Goal: Information Seeking & Learning: Learn about a topic

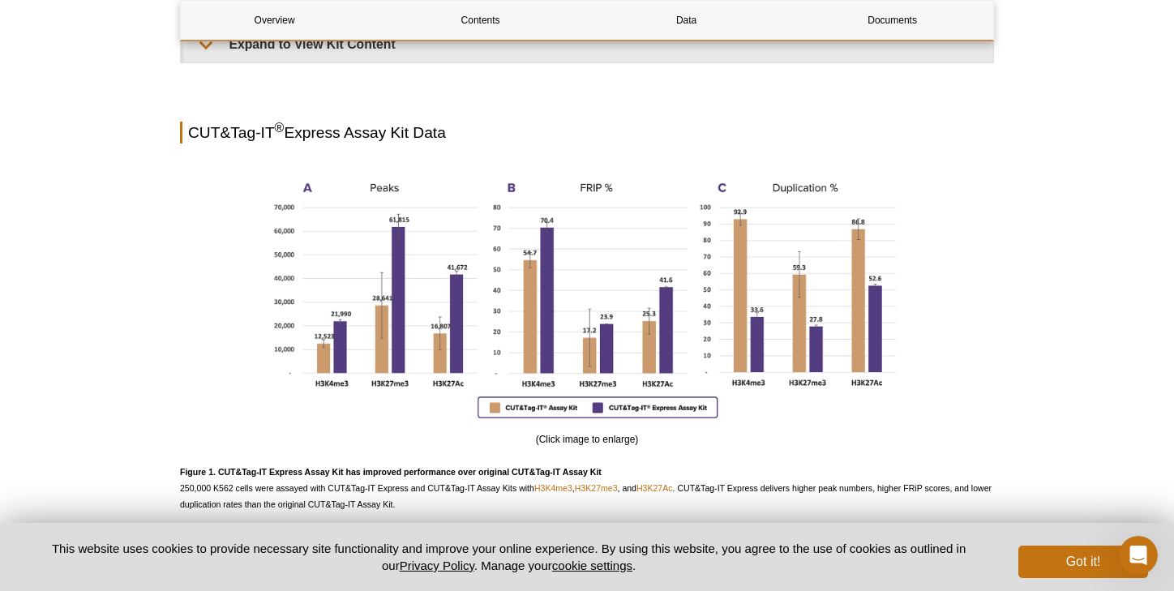
scroll to position [1280, 0]
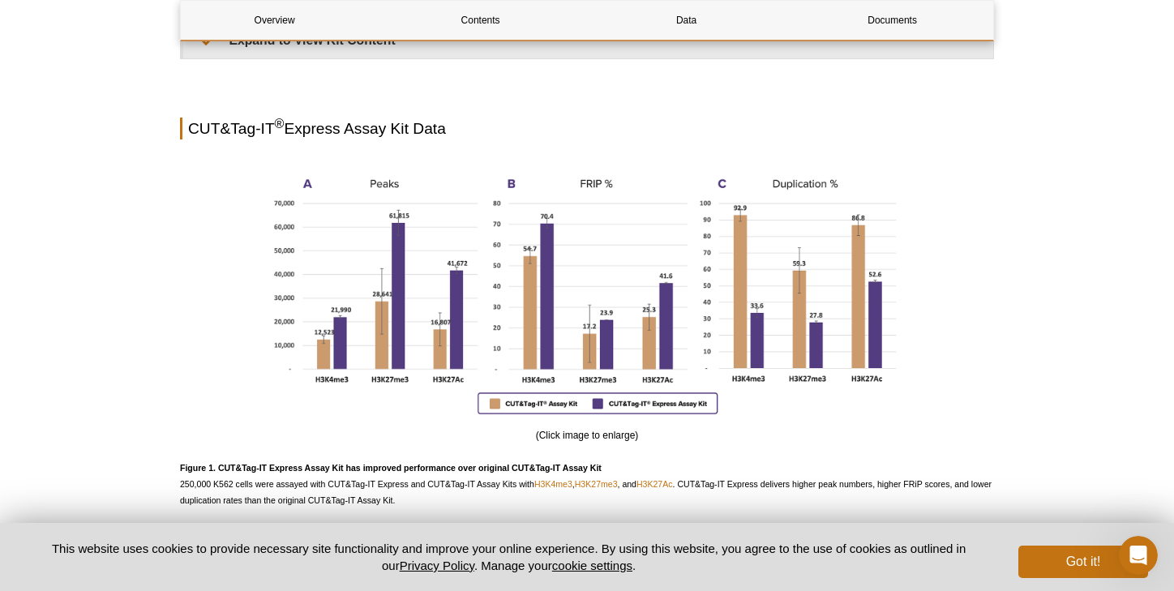
click at [1039, 164] on div "Active Motif Logo Enabling Epigenetics Research 0 Search Skip to content Active…" at bounding box center [587, 218] width 1174 height 2996
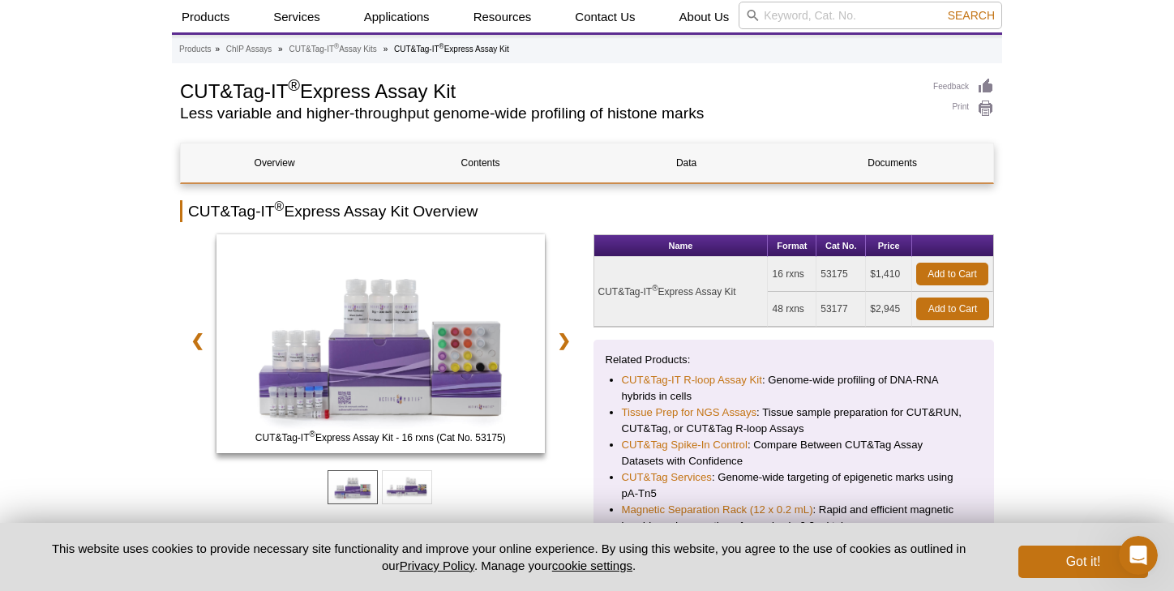
scroll to position [0, 0]
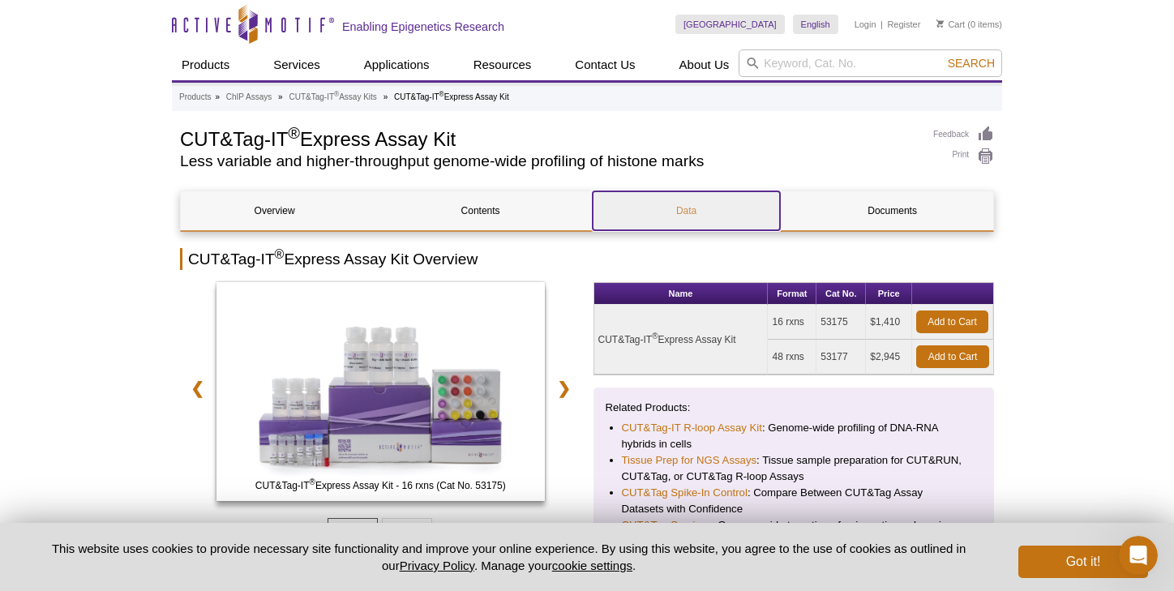
click at [686, 217] on link "Data" at bounding box center [685, 210] width 187 height 39
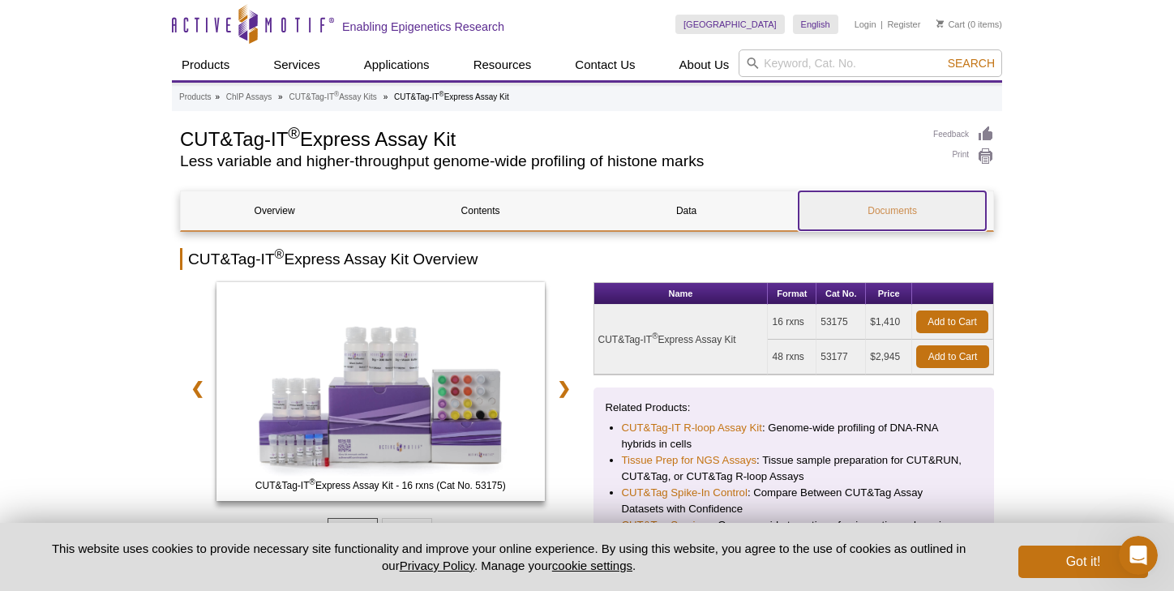
click at [889, 225] on link "Documents" at bounding box center [891, 210] width 187 height 39
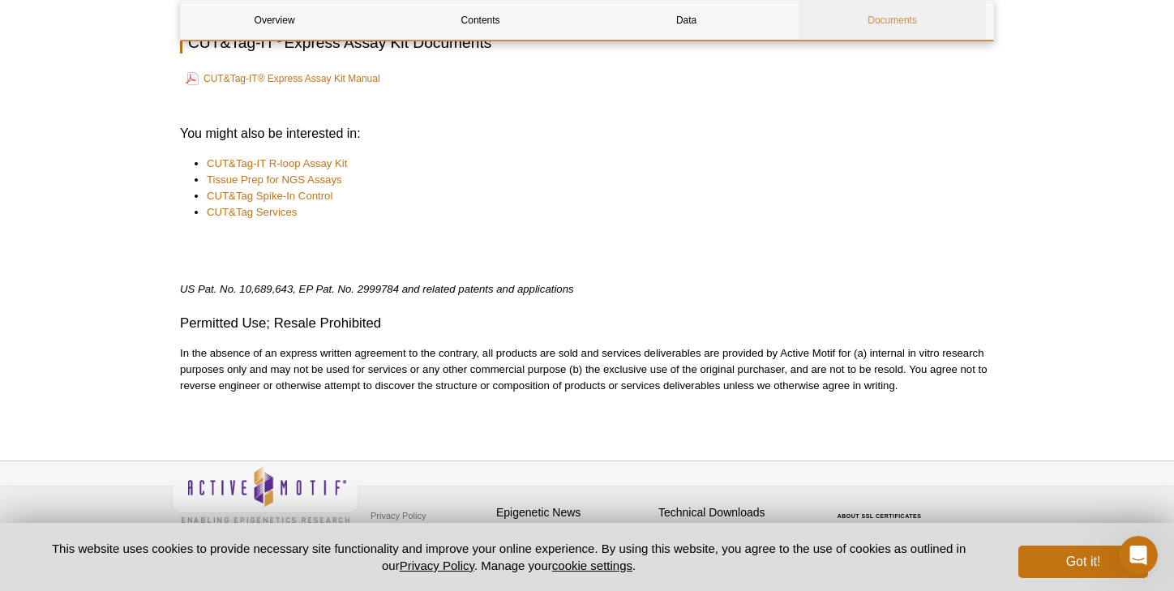
scroll to position [2644, 0]
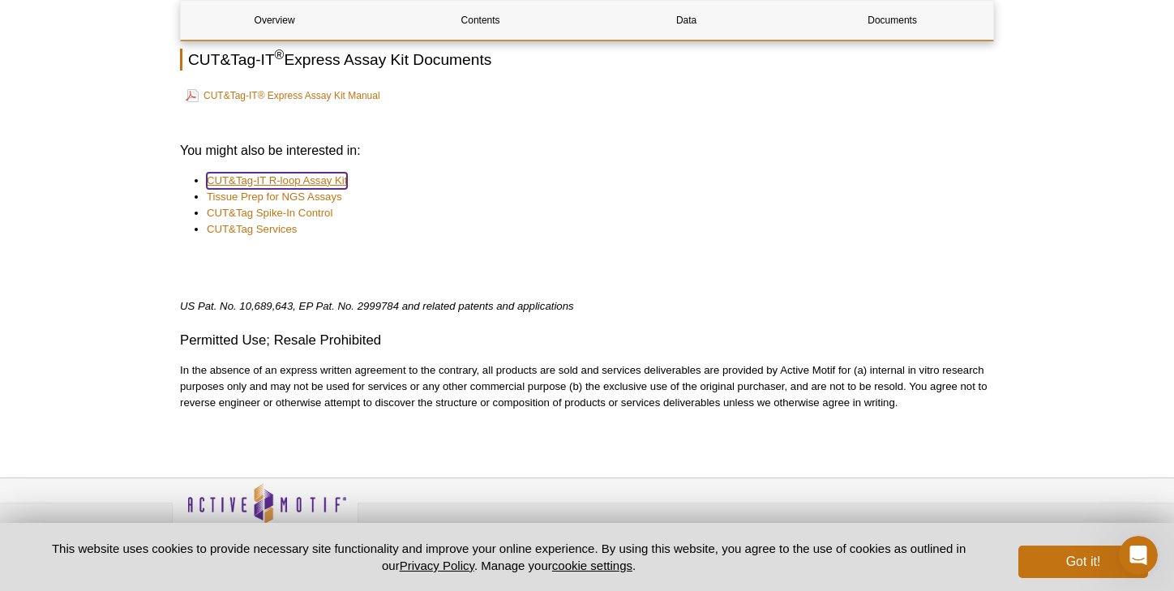
click at [327, 183] on link "CUT&Tag-IT R-loop Assay Kit" at bounding box center [277, 181] width 140 height 16
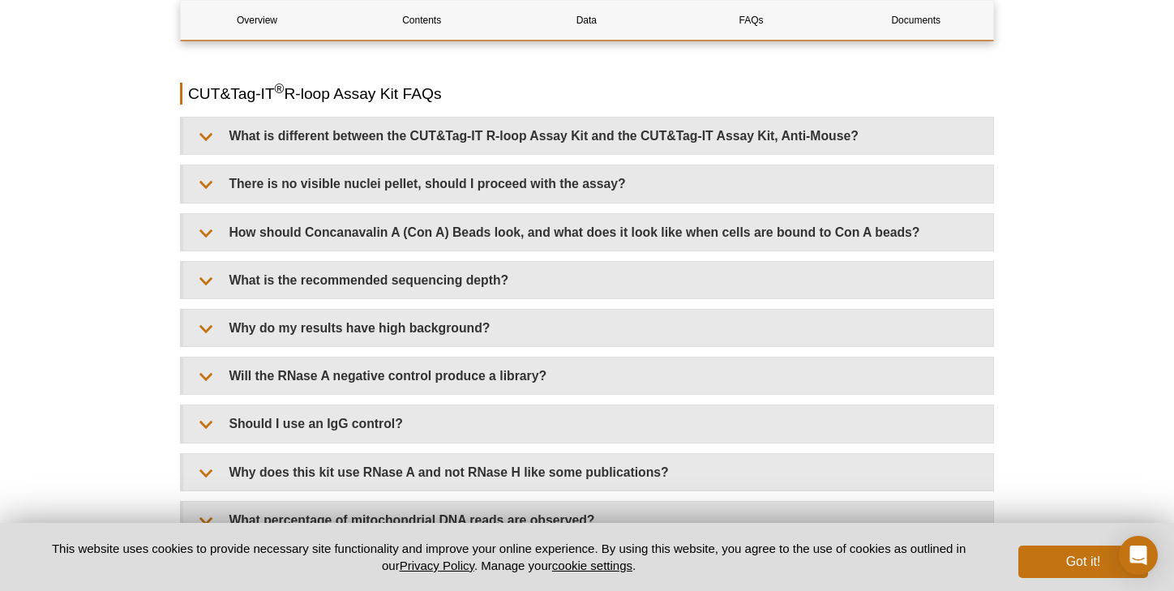
scroll to position [3308, 0]
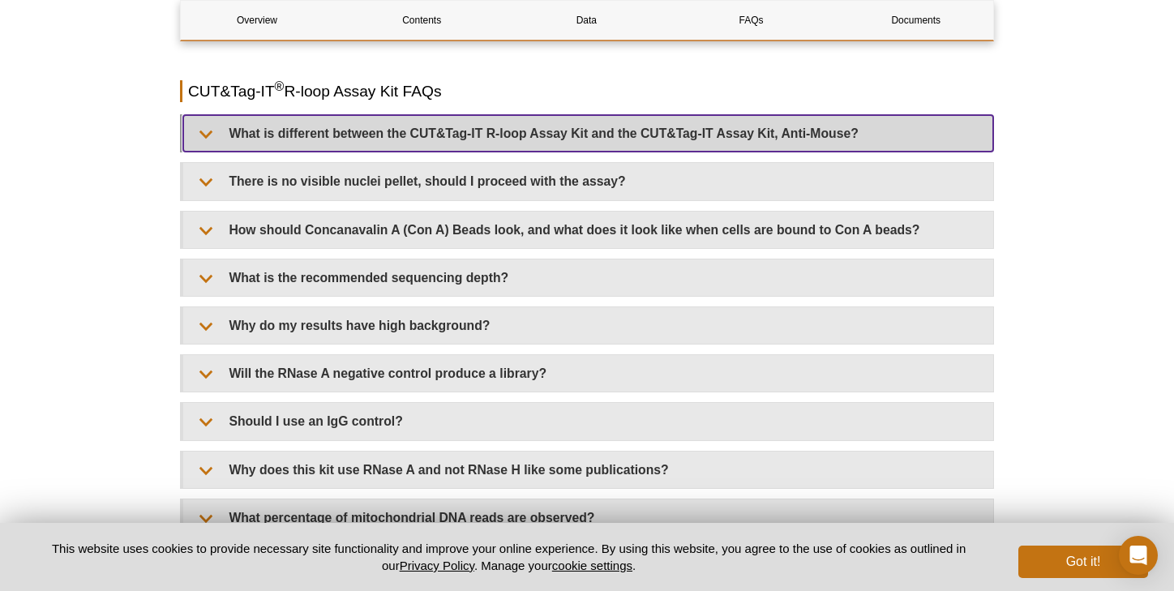
click at [789, 129] on summary "What is different between the CUT&Tag-IT R-loop Assay Kit and the CUT&Tag-IT As…" at bounding box center [588, 133] width 810 height 36
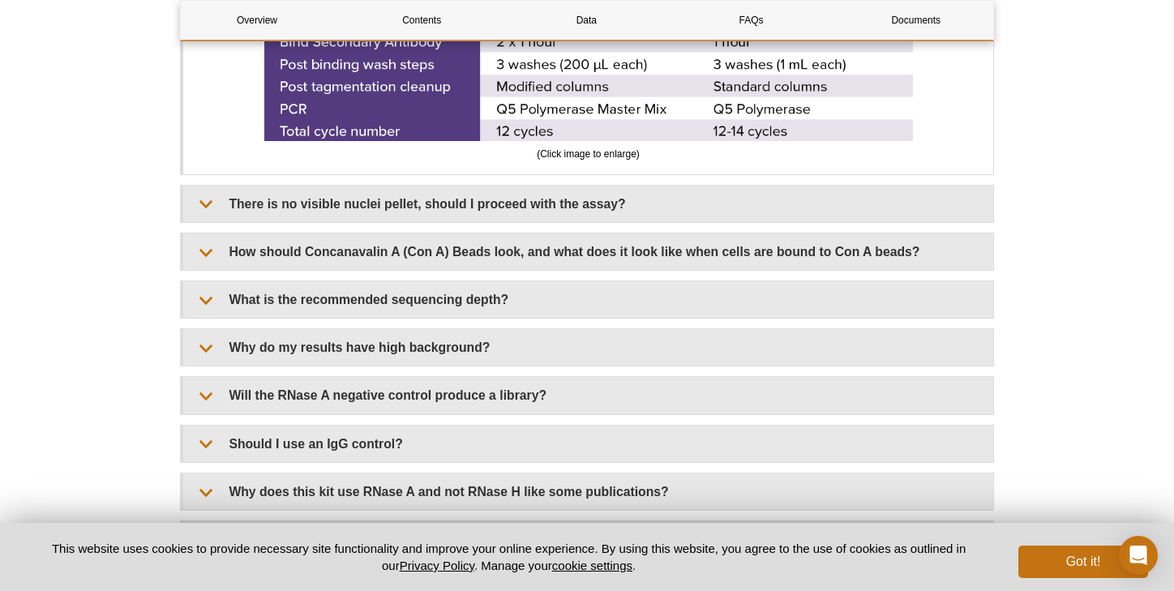
scroll to position [3555, 0]
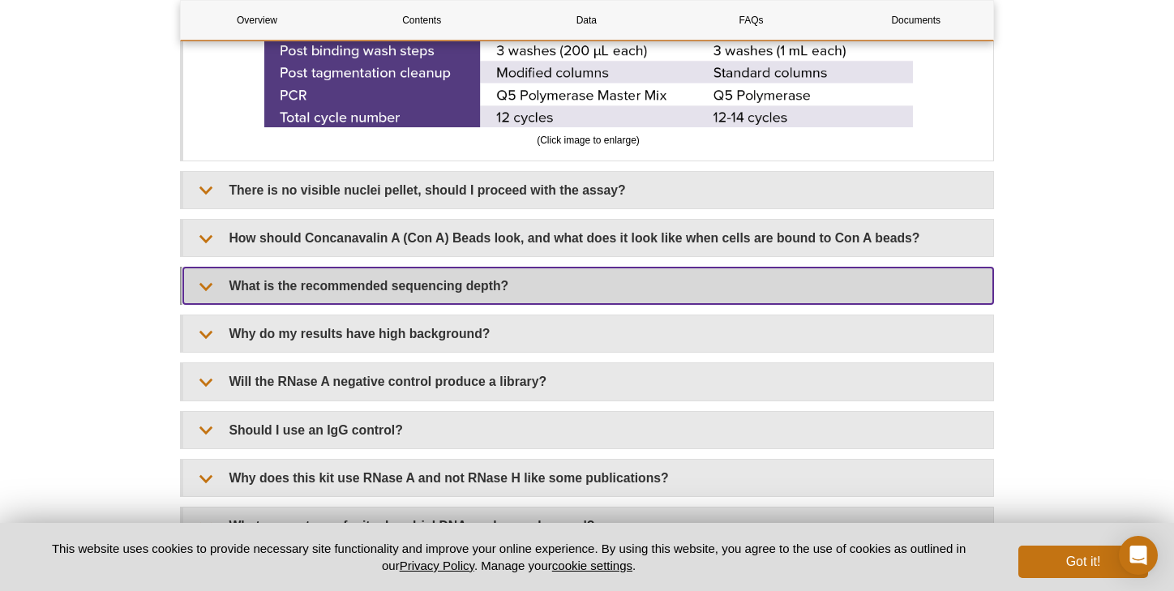
click at [400, 279] on summary "What is the recommended sequencing depth?" at bounding box center [588, 285] width 810 height 36
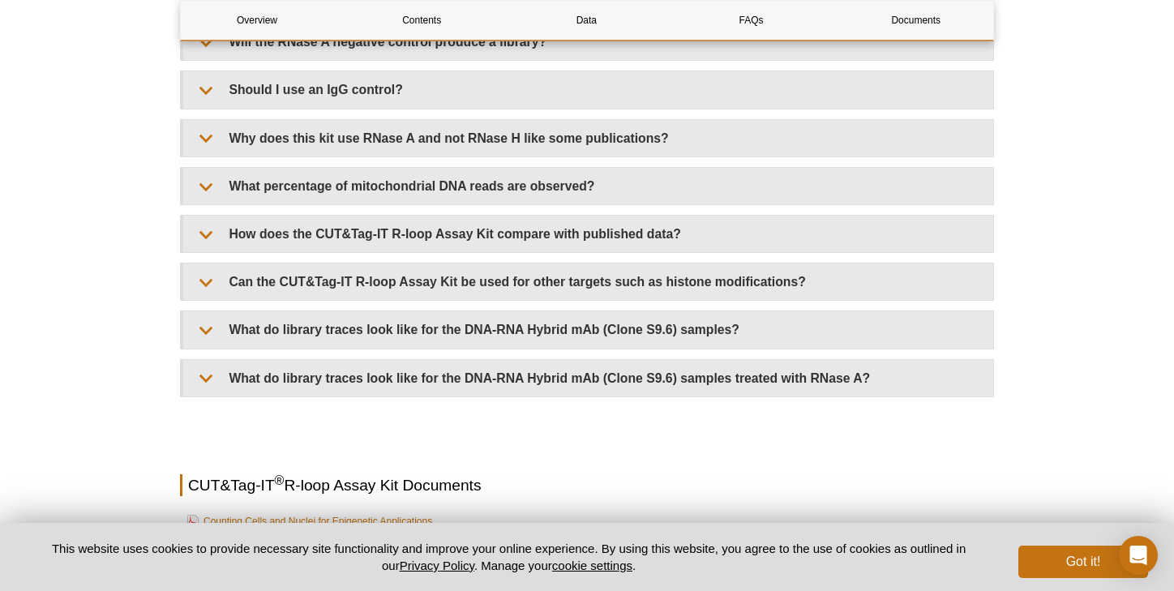
scroll to position [3986, 0]
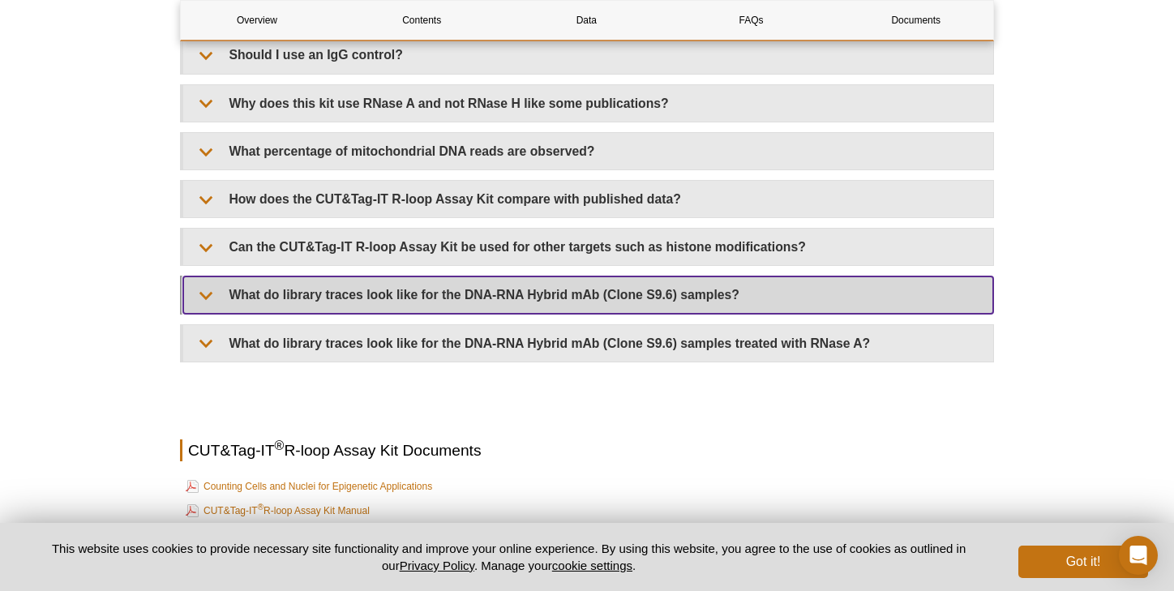
click at [233, 282] on summary "What do library traces look like for the DNA-RNA Hybrid mAb (Clone S9.6) sample…" at bounding box center [588, 294] width 810 height 36
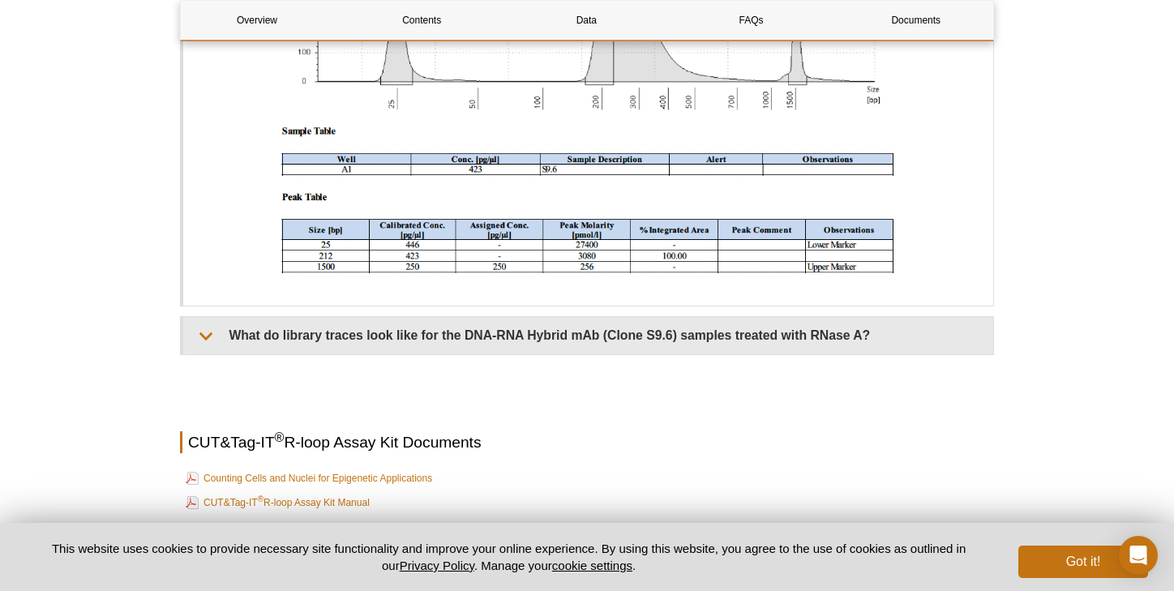
scroll to position [4516, 0]
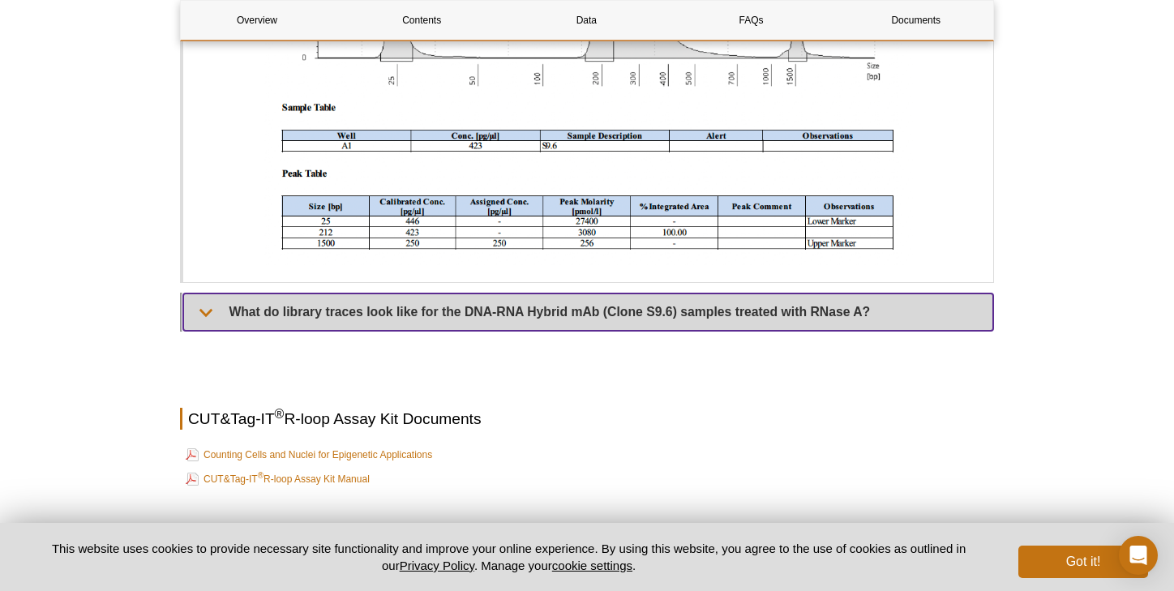
click at [222, 293] on summary "What do library traces look like for the DNA-RNA Hybrid mAb (Clone S9.6) sample…" at bounding box center [588, 311] width 810 height 36
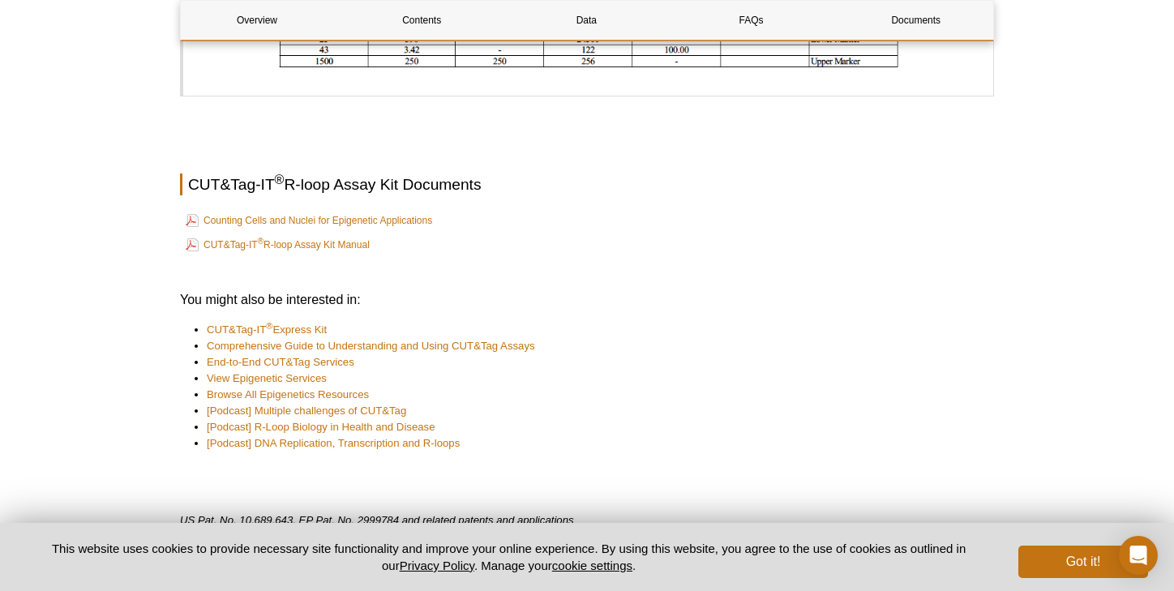
scroll to position [5254, 0]
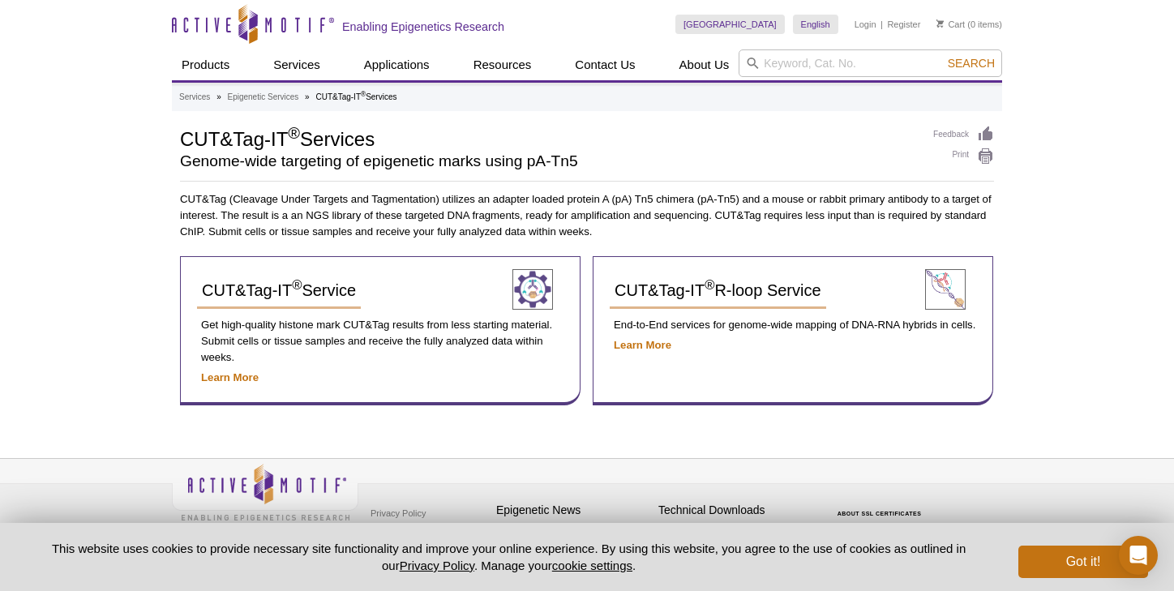
scroll to position [9, 0]
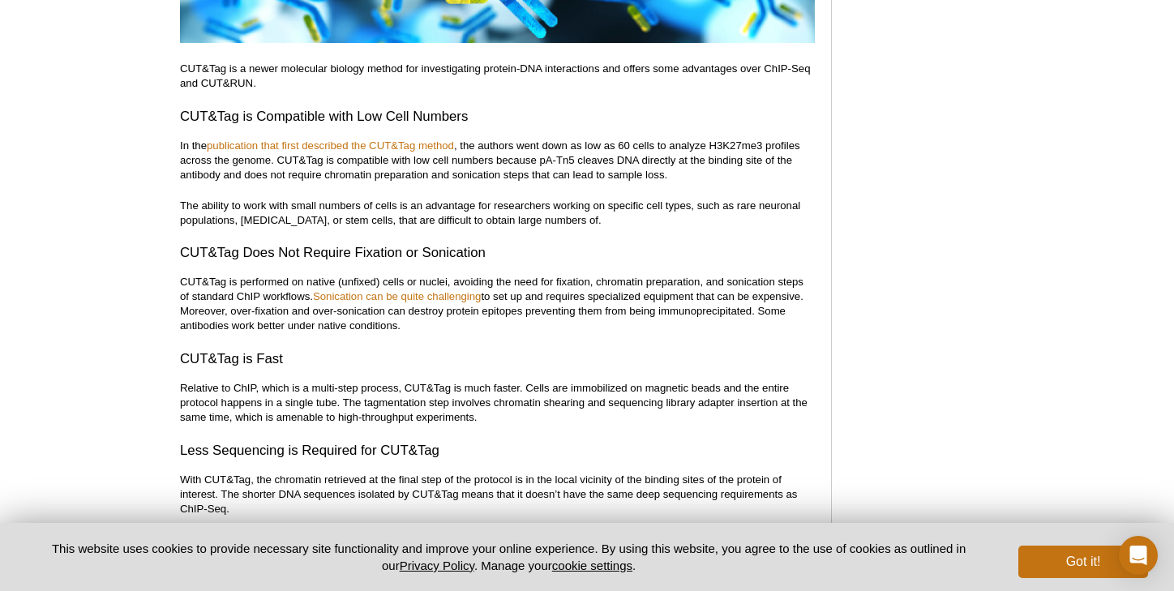
scroll to position [4403, 0]
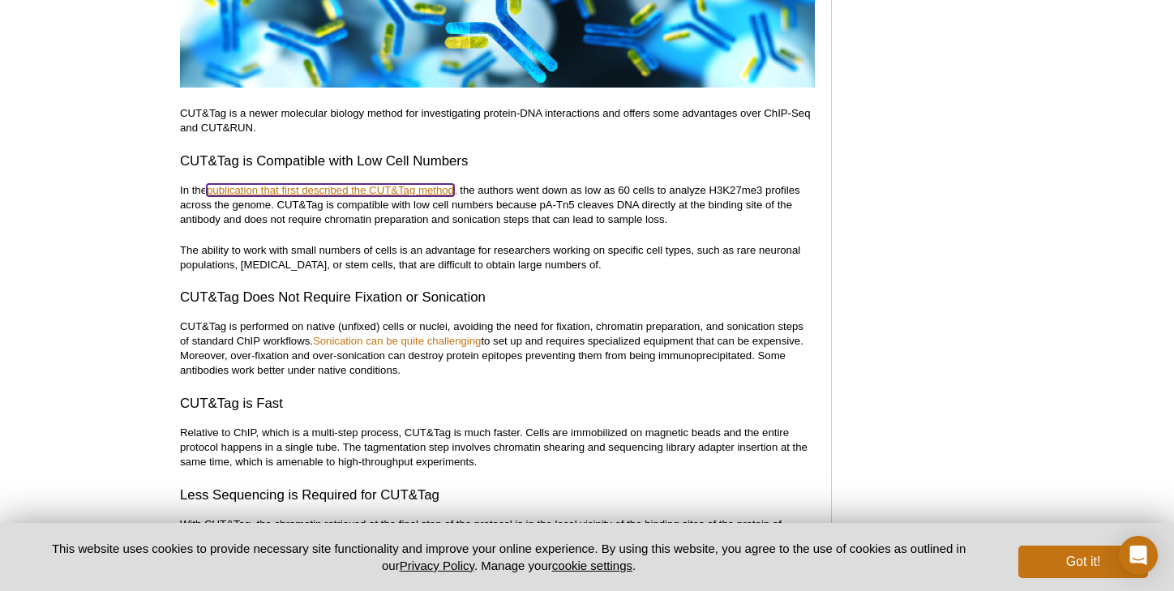
click at [407, 184] on link "publication that first described the CUT&Tag method" at bounding box center [330, 190] width 247 height 12
